Goal: Find specific page/section: Find specific page/section

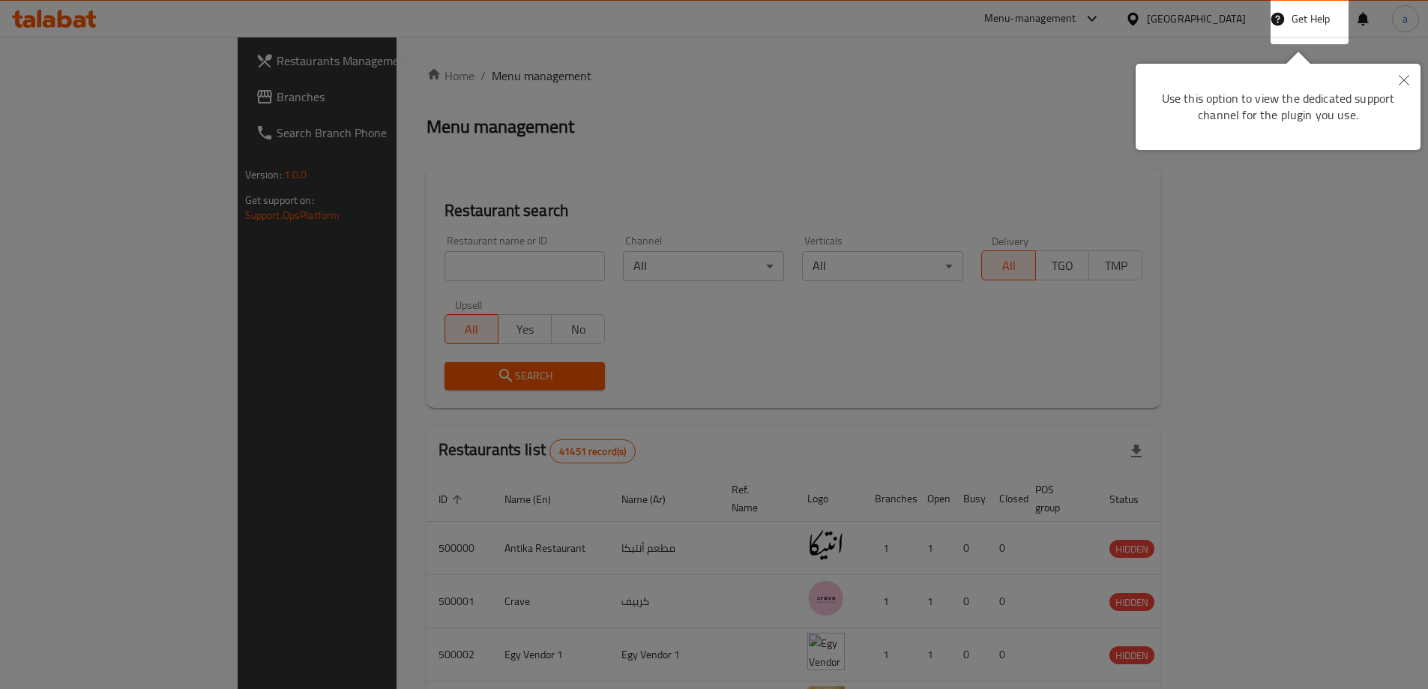
click at [1405, 82] on icon "Close" at bounding box center [1403, 80] width 10 height 10
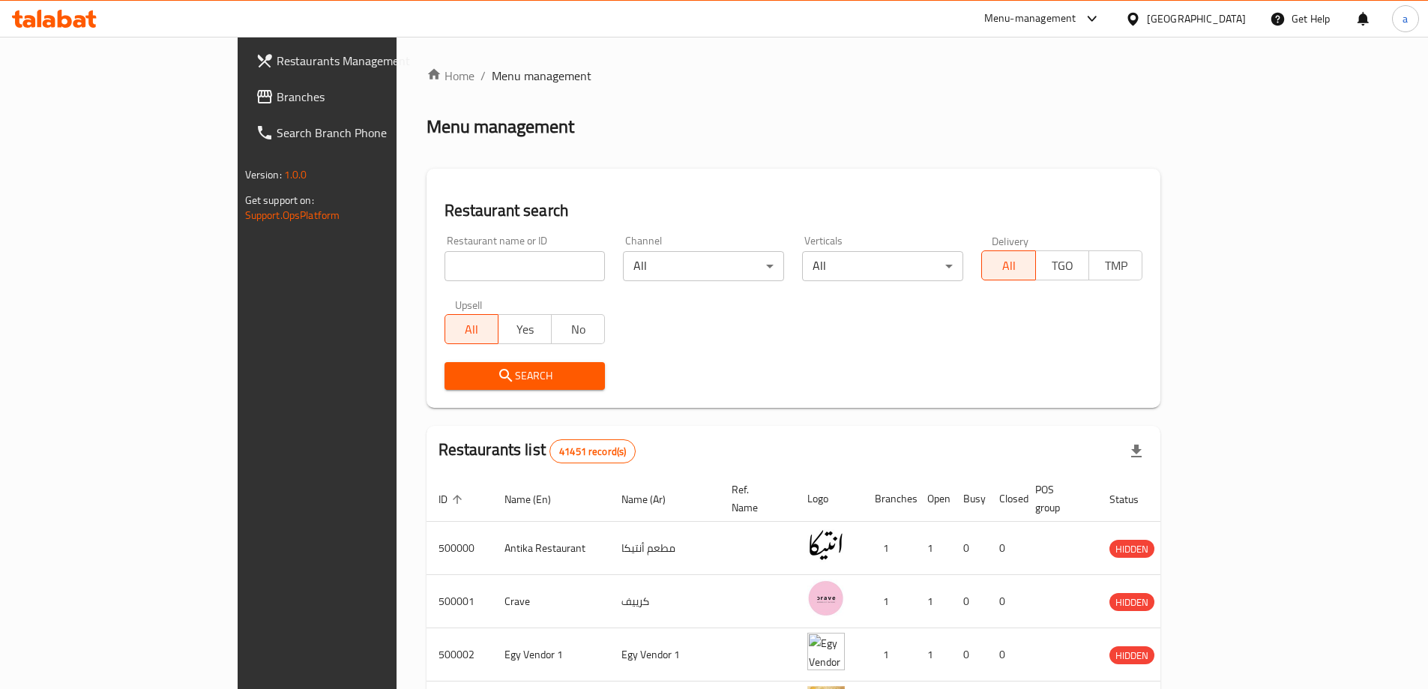
click at [1228, 23] on div "[GEOGRAPHIC_DATA]" at bounding box center [1195, 18] width 99 height 16
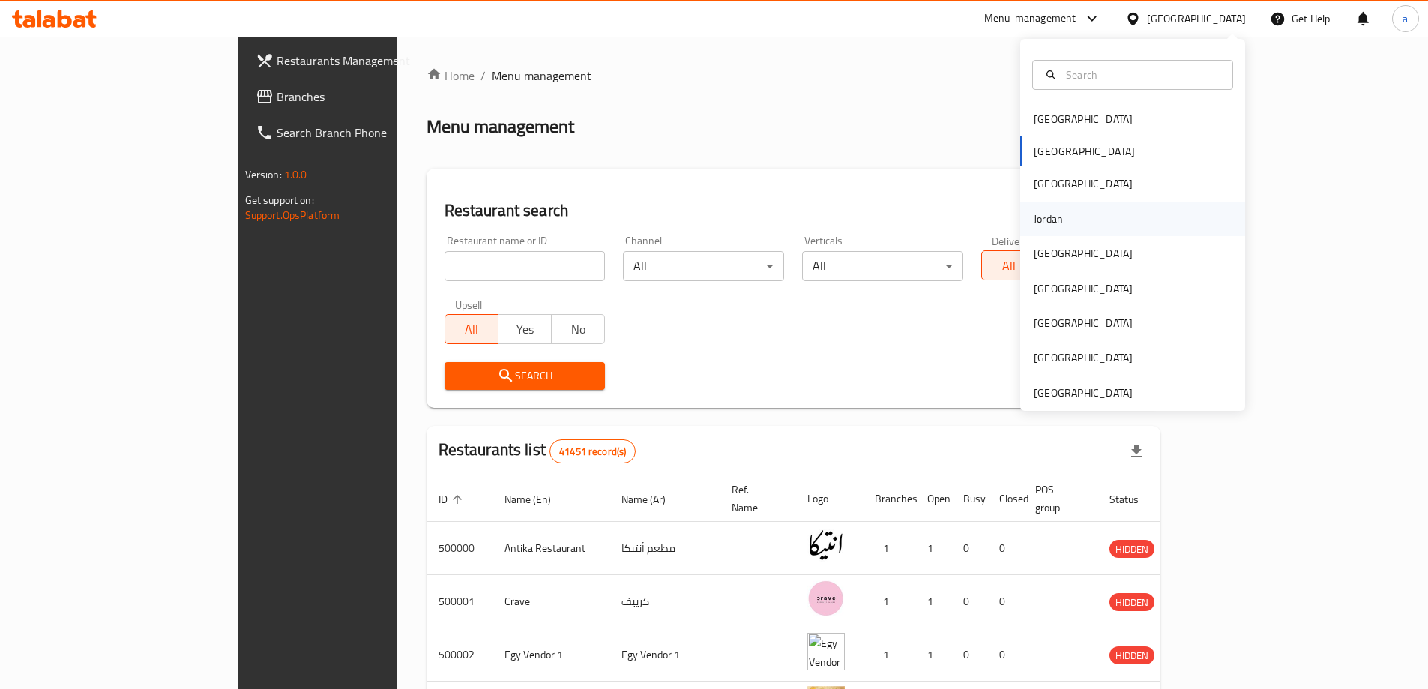
click at [1072, 227] on div "Jordan" at bounding box center [1132, 219] width 225 height 34
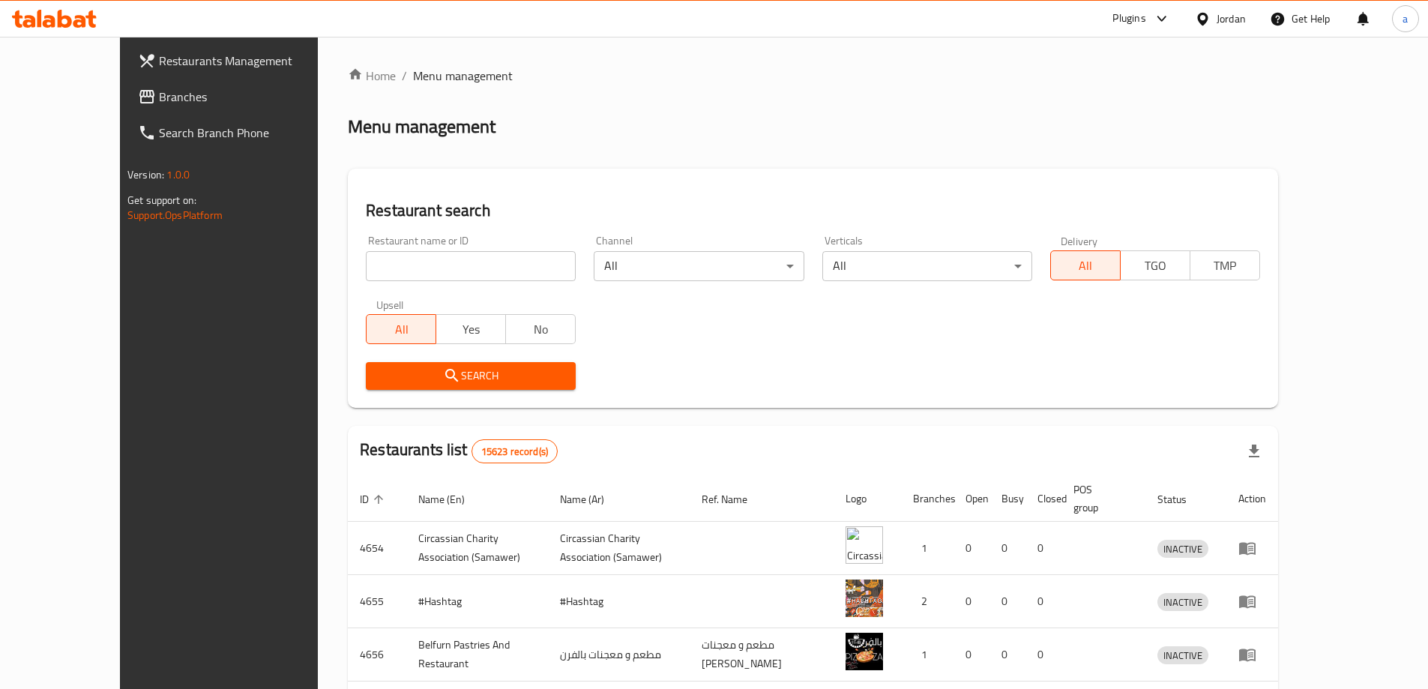
click at [159, 95] on span "Branches" at bounding box center [252, 97] width 187 height 18
